Goal: Check status: Check status

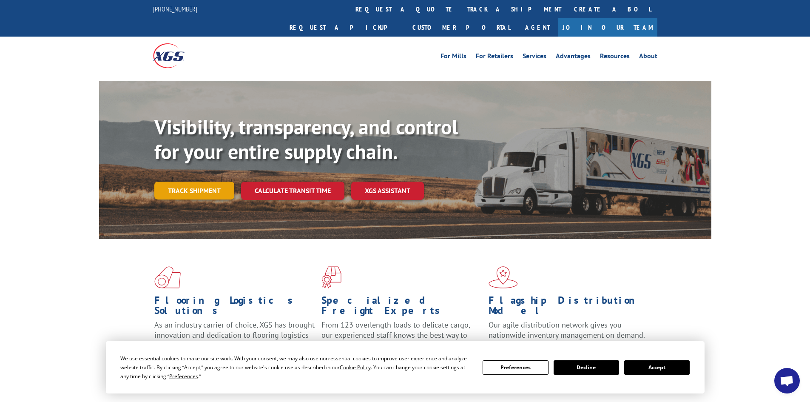
click at [204, 182] on link "Track shipment" at bounding box center [194, 191] width 80 height 18
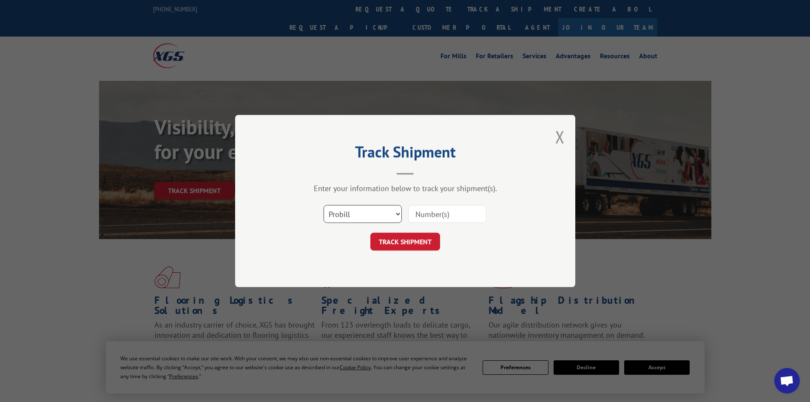
click at [375, 216] on select "Select category... Probill BOL PO" at bounding box center [362, 214] width 78 height 18
select select "bol"
click at [323, 205] on select "Select category... Probill BOL PO" at bounding box center [362, 214] width 78 height 18
click at [439, 213] on input at bounding box center [447, 214] width 78 height 18
type input "2847734"
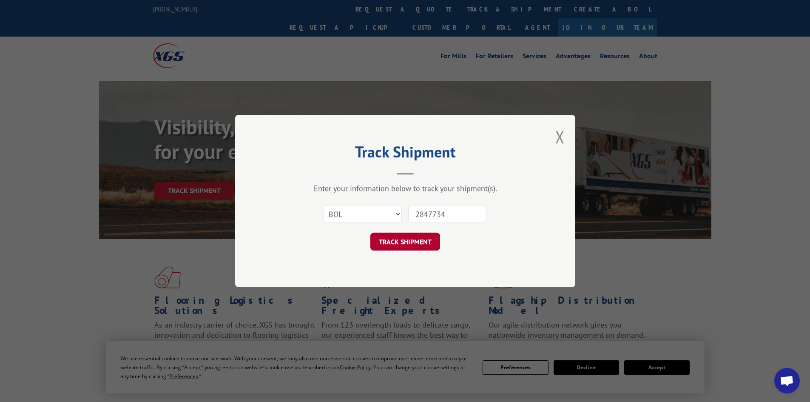
click at [394, 246] on button "TRACK SHIPMENT" at bounding box center [405, 242] width 70 height 18
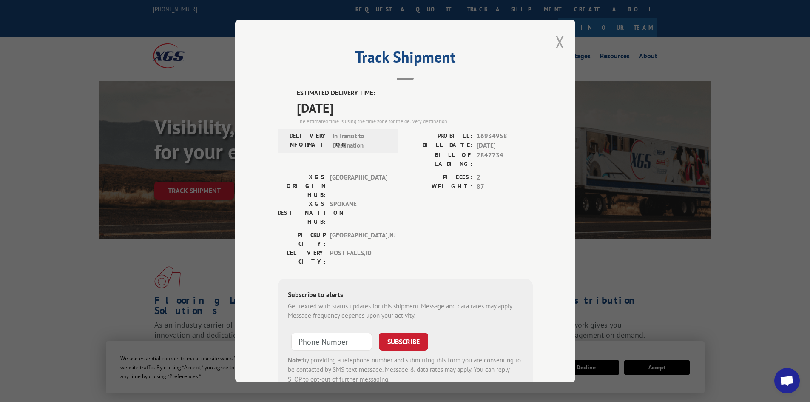
click at [556, 43] on button "Close modal" at bounding box center [559, 42] width 9 height 23
